Goal: Task Accomplishment & Management: Manage account settings

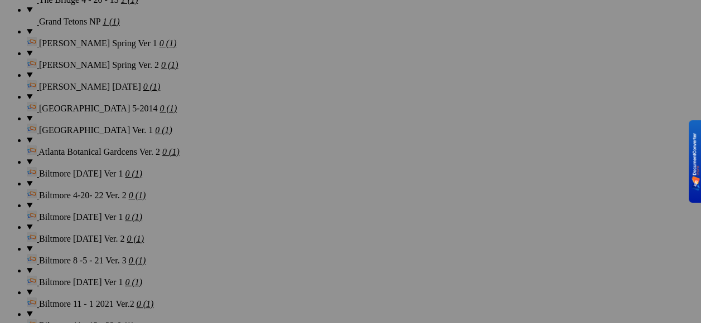
scroll to position [1840, 0]
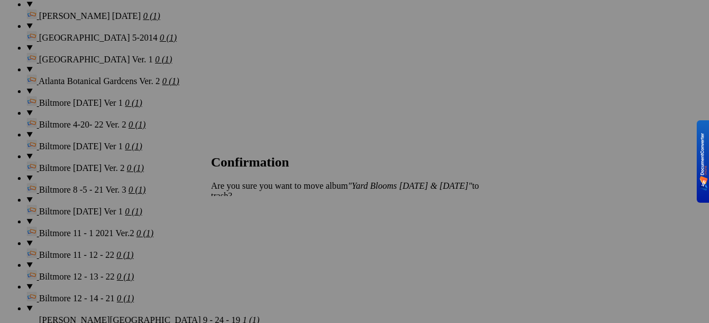
click at [249, 213] on span "Yes" at bounding box center [242, 214] width 13 height 9
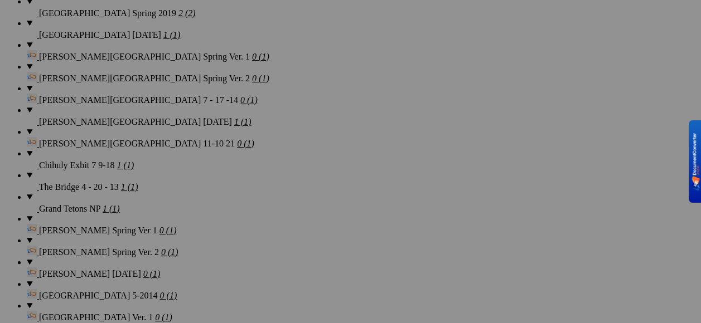
scroll to position [1541, 0]
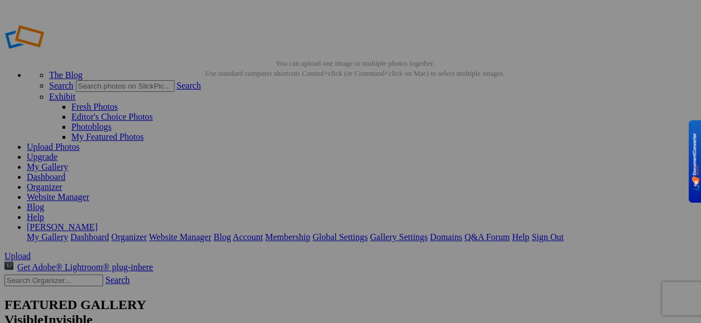
type input "Biltmore 12 - 14 - 21"
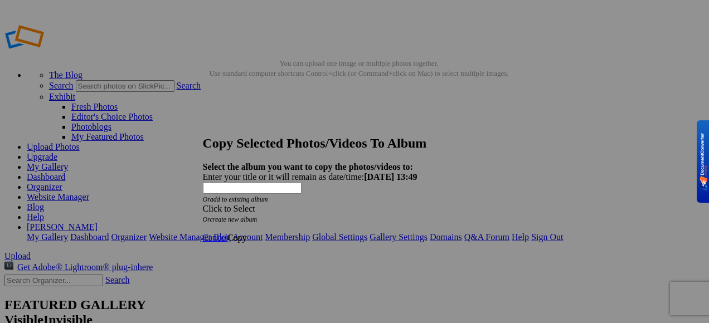
click at [203, 204] on span at bounding box center [203, 208] width 0 height 9
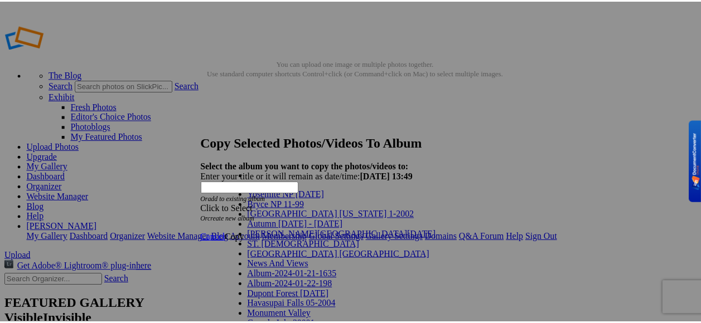
scroll to position [669, 0]
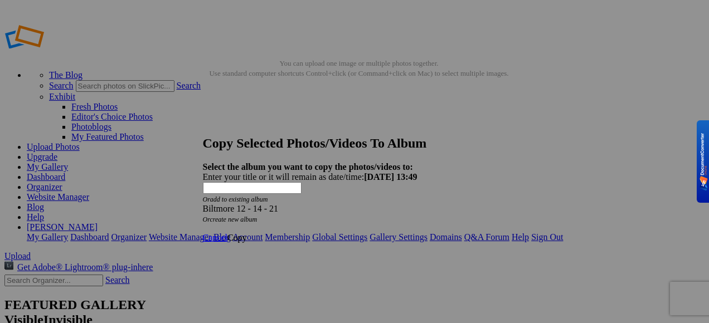
click at [247, 233] on span "Copy" at bounding box center [237, 237] width 20 height 9
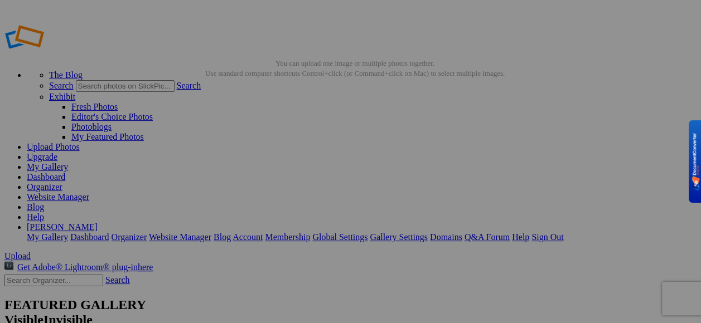
click at [62, 182] on link "Organizer" at bounding box center [45, 186] width 36 height 9
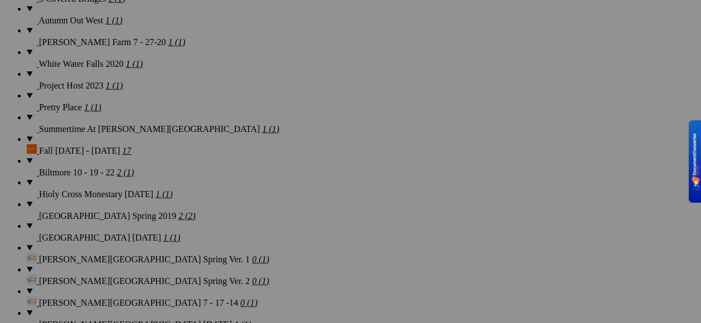
scroll to position [1449, 0]
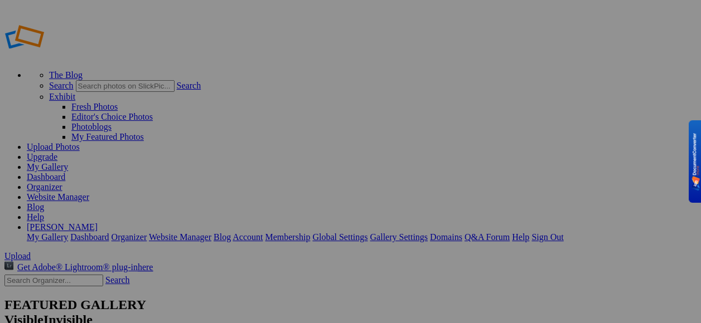
click at [68, 162] on link "My Gallery" at bounding box center [47, 166] width 41 height 9
